Goal: Find specific page/section: Find specific page/section

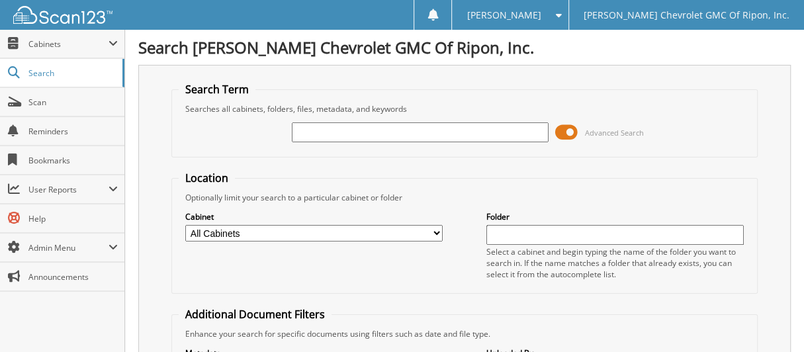
click at [378, 137] on input "text" at bounding box center [420, 132] width 257 height 20
click at [85, 47] on span "Cabinets" at bounding box center [68, 43] width 80 height 11
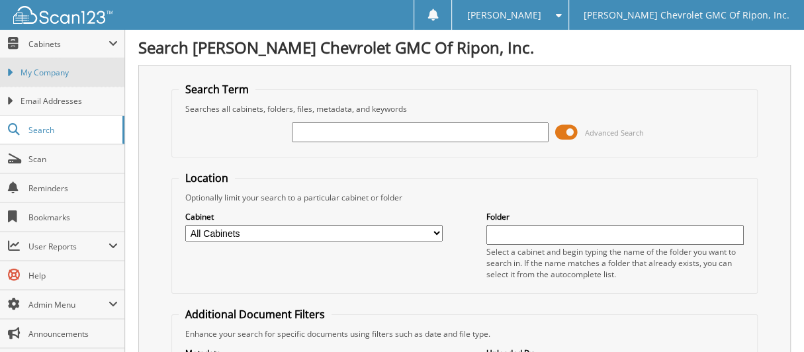
click at [85, 71] on span "My Company" at bounding box center [69, 73] width 97 height 12
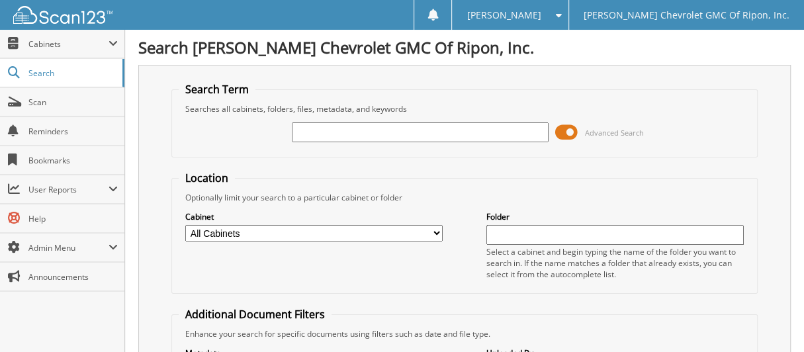
click at [312, 128] on input "text" at bounding box center [420, 132] width 257 height 20
type input "112568"
click at [559, 132] on span at bounding box center [566, 132] width 22 height 20
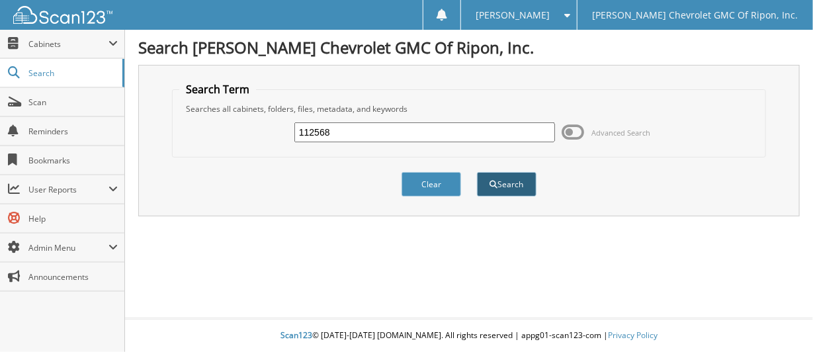
click at [500, 183] on button "Search" at bounding box center [507, 184] width 60 height 24
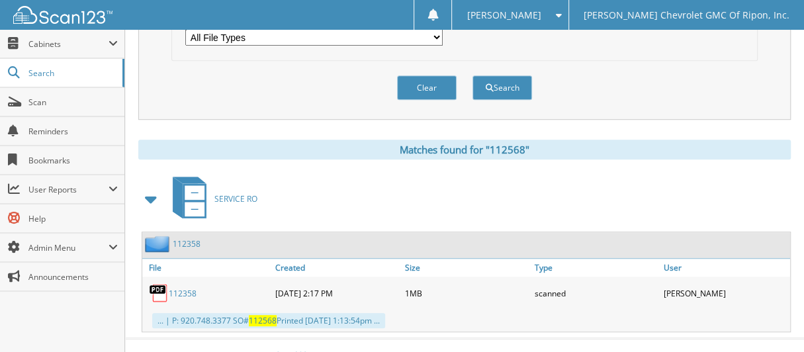
scroll to position [466, 0]
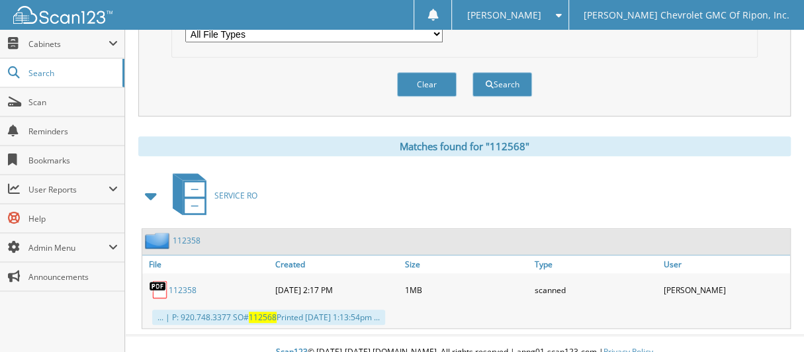
click at [191, 284] on link "112358" at bounding box center [183, 289] width 28 height 11
click at [275, 312] on span "112568" at bounding box center [263, 317] width 28 height 11
click at [191, 284] on link "112358" at bounding box center [183, 289] width 28 height 11
click at [177, 284] on link "112358" at bounding box center [183, 289] width 28 height 11
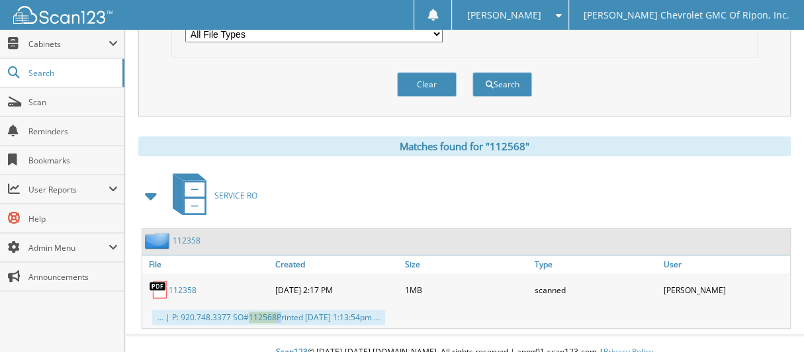
click at [260, 312] on span "112568" at bounding box center [263, 317] width 28 height 11
click at [182, 284] on link "112358" at bounding box center [183, 289] width 28 height 11
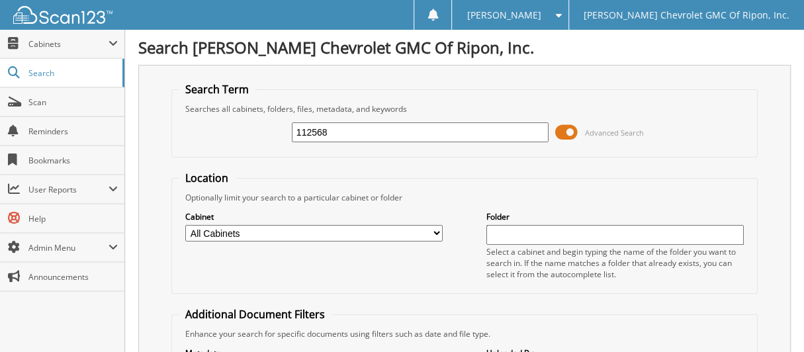
scroll to position [0, 0]
click at [61, 42] on span "Cabinets" at bounding box center [68, 43] width 80 height 11
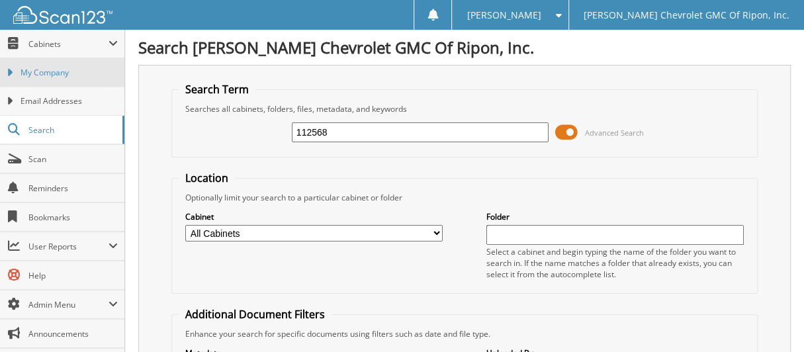
click at [58, 74] on span "My Company" at bounding box center [69, 73] width 97 height 12
